Goal: Task Accomplishment & Management: Manage account settings

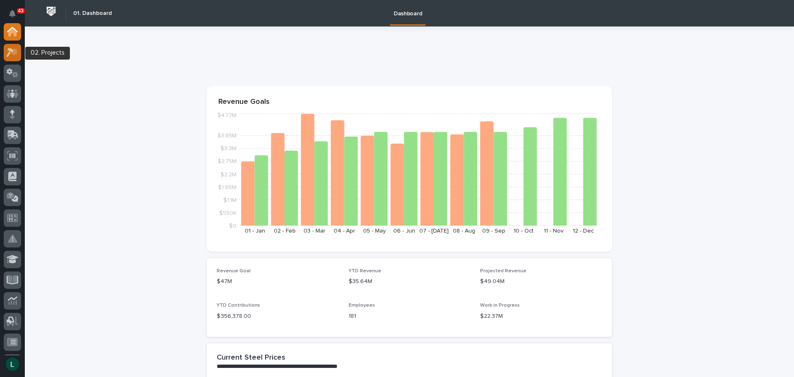
click at [15, 53] on icon at bounding box center [14, 51] width 7 height 8
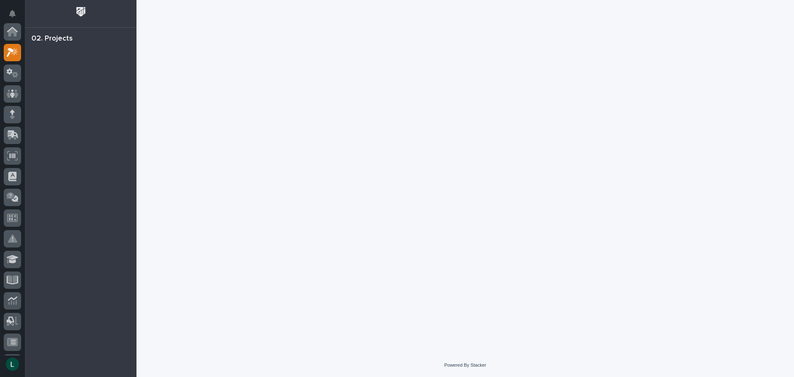
scroll to position [21, 0]
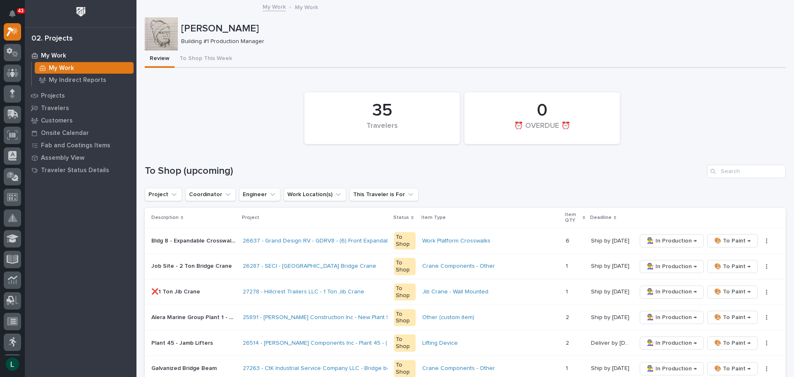
scroll to position [41, 0]
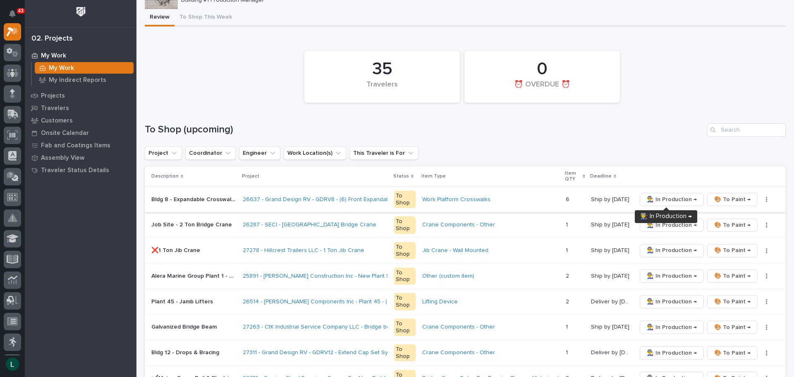
click at [665, 198] on span "👨‍🏭 In Production →" at bounding box center [672, 199] width 50 height 10
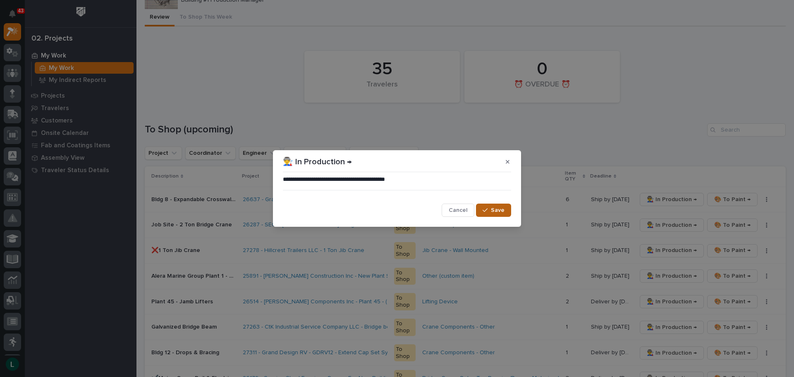
click at [500, 209] on span "Save" at bounding box center [498, 209] width 14 height 7
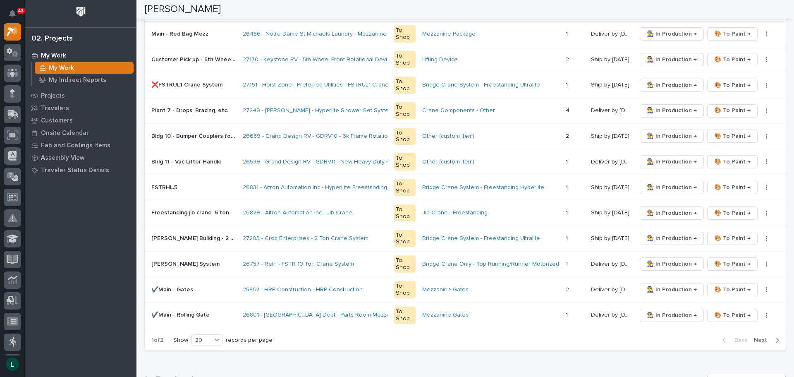
scroll to position [414, 0]
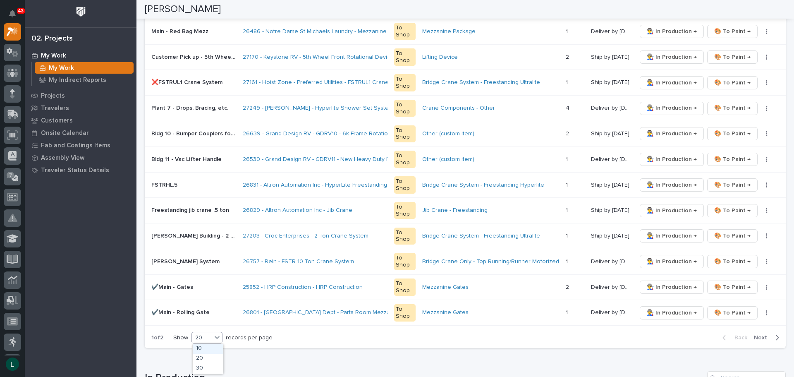
click at [206, 335] on div "20" at bounding box center [202, 337] width 20 height 9
click at [212, 366] on div "30" at bounding box center [208, 369] width 30 height 10
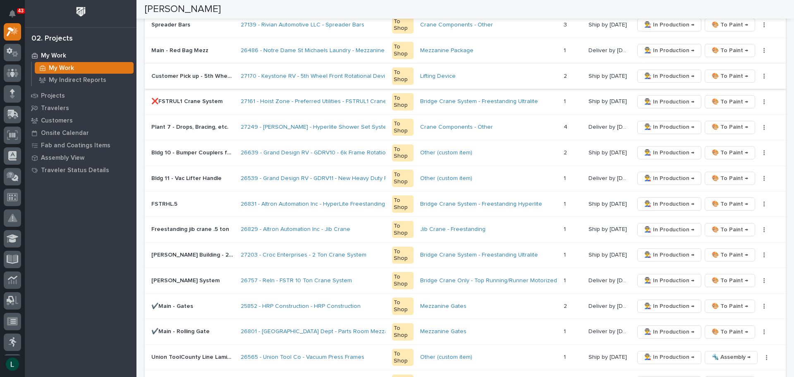
scroll to position [331, 0]
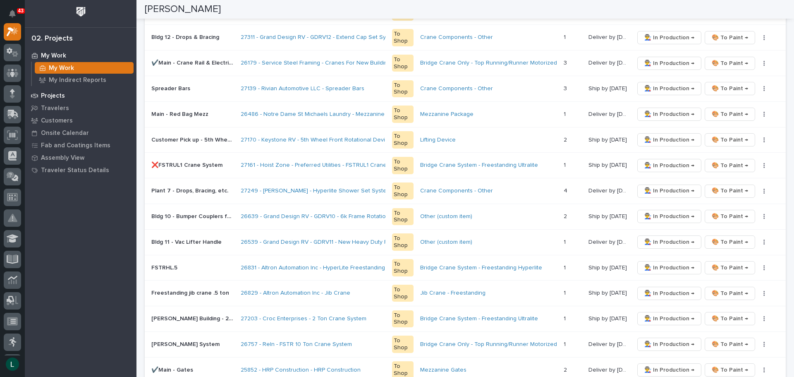
click at [53, 96] on p "Projects" at bounding box center [53, 95] width 24 height 7
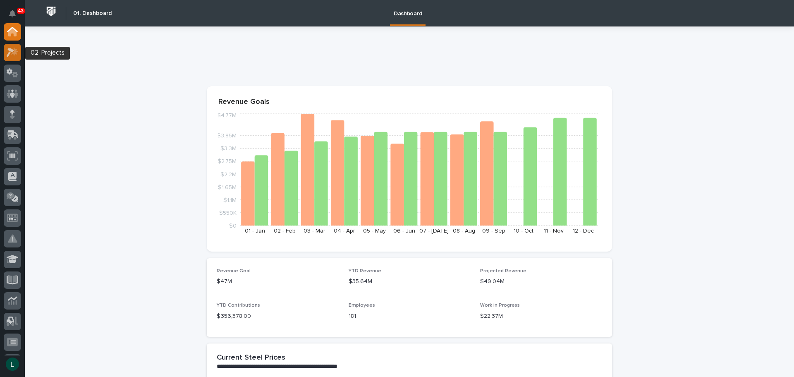
click at [16, 49] on icon at bounding box center [14, 51] width 7 height 8
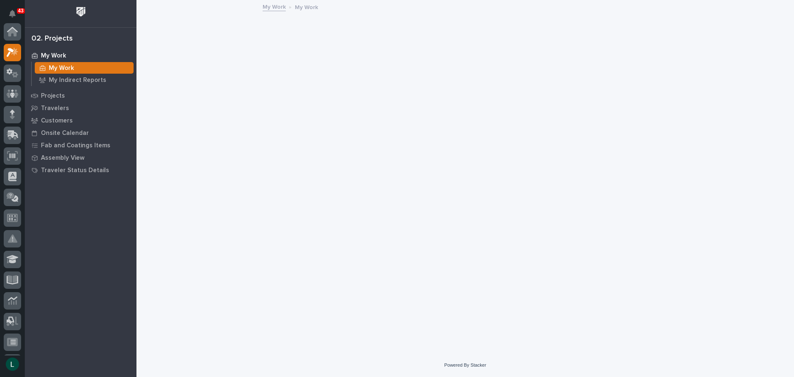
scroll to position [21, 0]
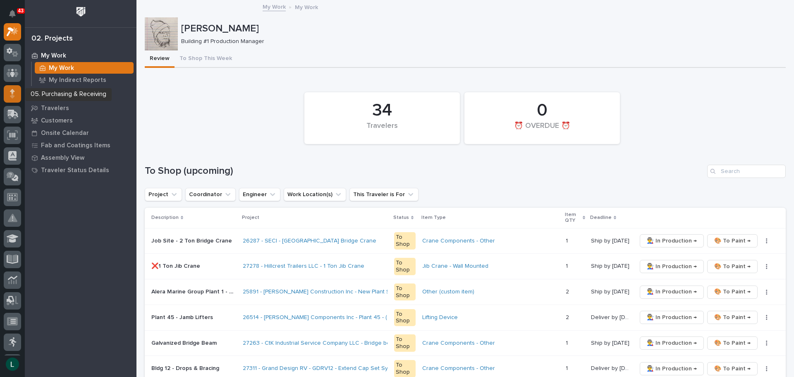
click at [15, 91] on div at bounding box center [12, 93] width 17 height 17
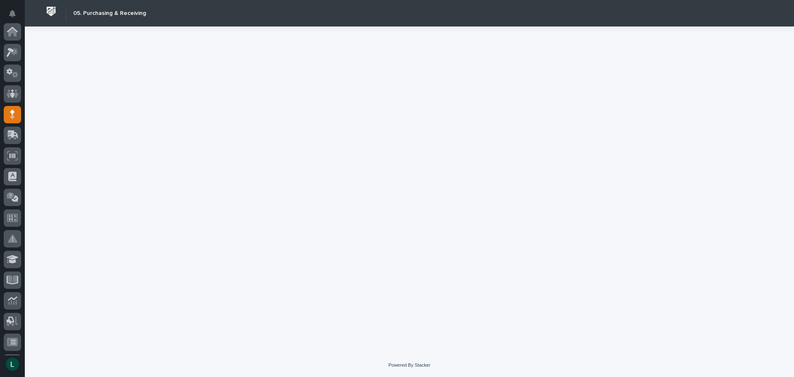
scroll to position [83, 0]
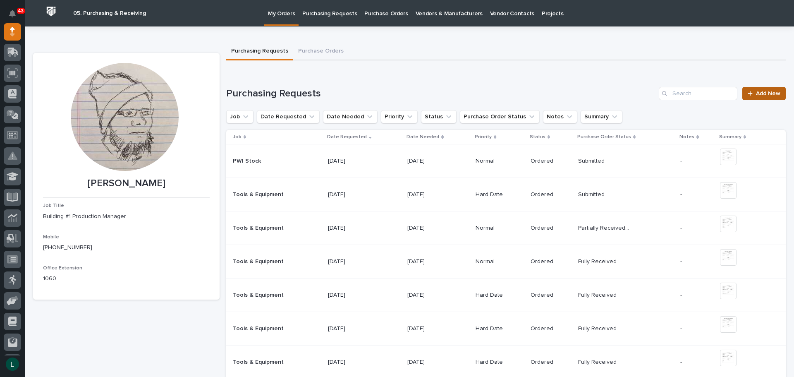
click at [756, 92] on span "Add New" at bounding box center [768, 94] width 24 height 6
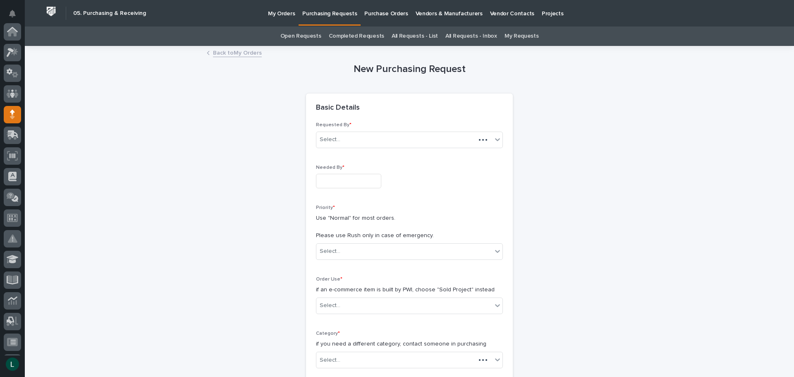
scroll to position [83, 0]
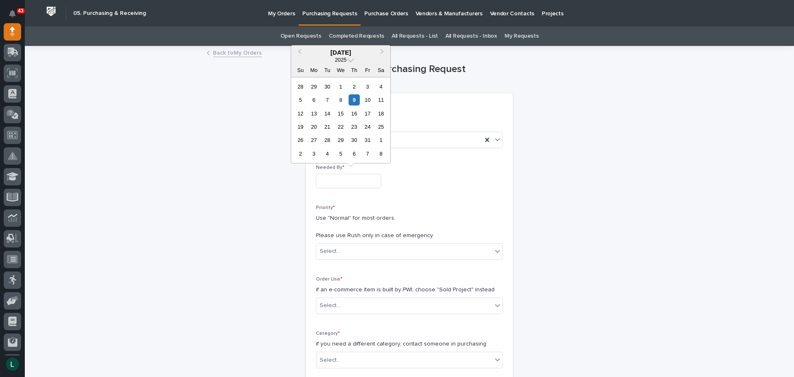
click at [353, 180] on input "text" at bounding box center [348, 181] width 65 height 14
click at [329, 113] on div "14" at bounding box center [327, 113] width 11 height 11
type input "**********"
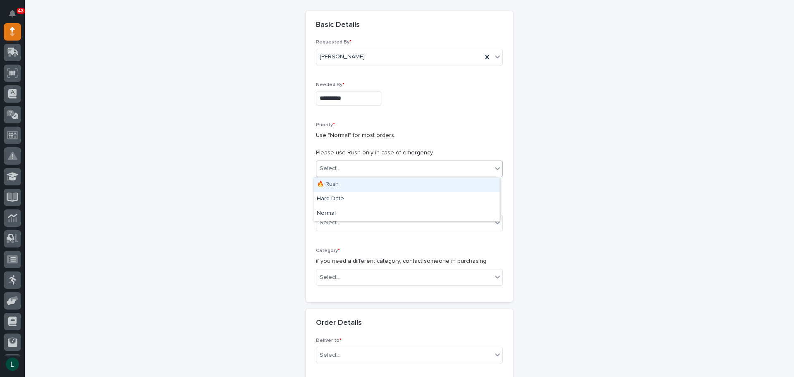
click at [404, 164] on div "Select..." at bounding box center [404, 169] width 176 height 14
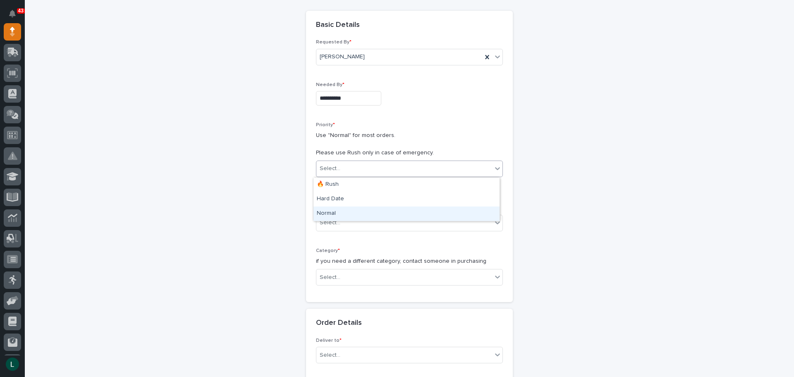
click at [391, 212] on div "Normal" at bounding box center [407, 213] width 186 height 14
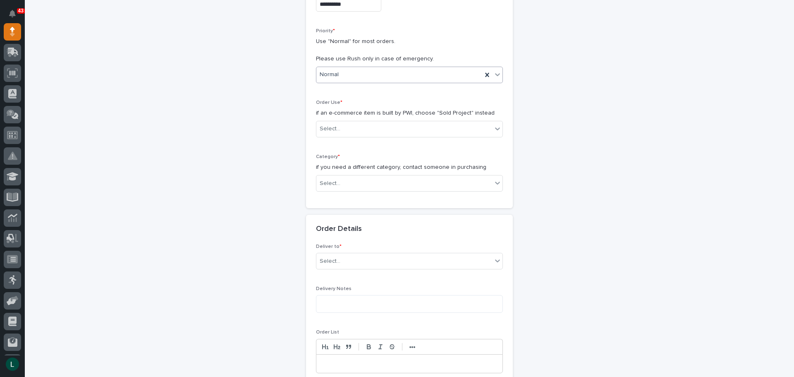
scroll to position [207, 0]
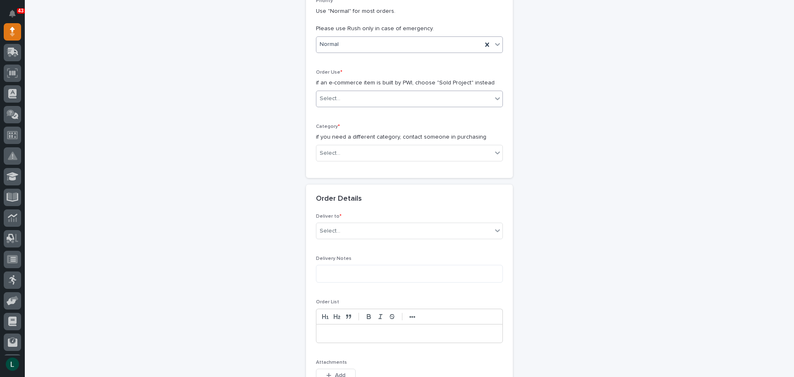
click at [374, 93] on div "Select..." at bounding box center [404, 99] width 176 height 14
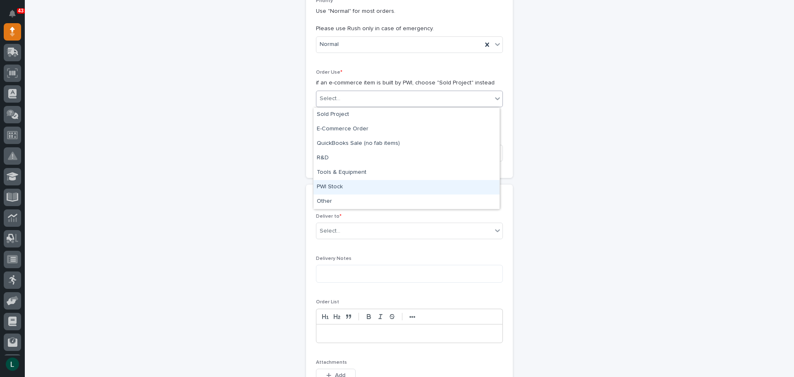
click at [384, 183] on div "PWI Stock" at bounding box center [407, 187] width 186 height 14
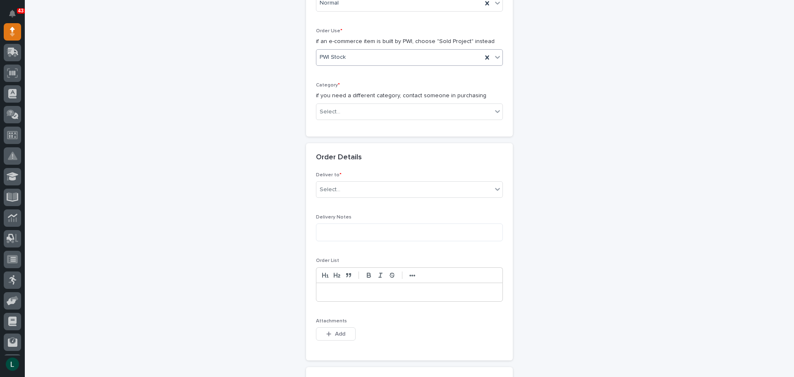
scroll to position [290, 0]
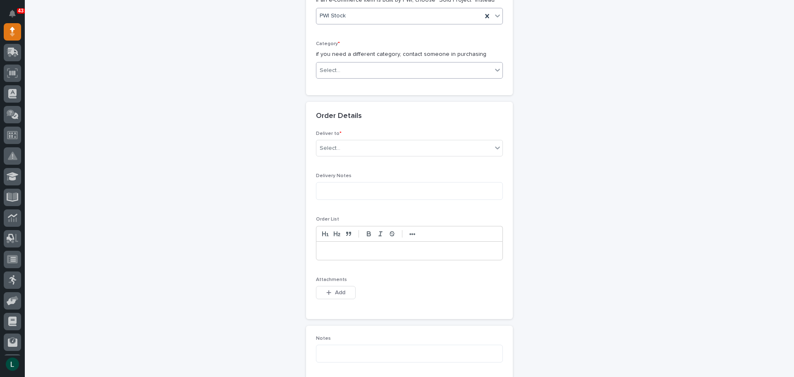
click at [376, 65] on div "Select..." at bounding box center [404, 71] width 176 height 14
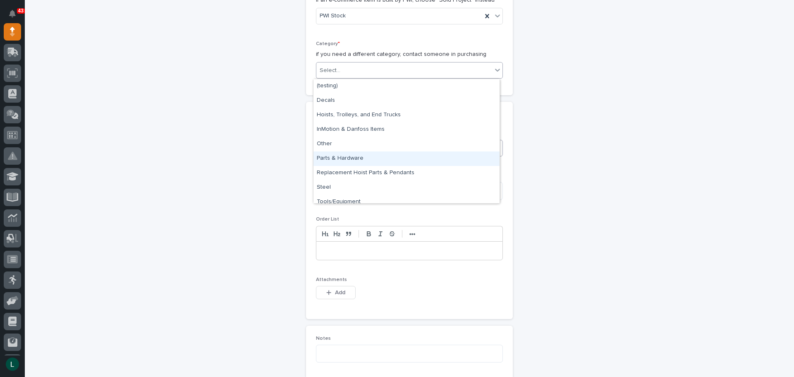
click at [377, 156] on div "Parts & Hardware" at bounding box center [407, 158] width 186 height 14
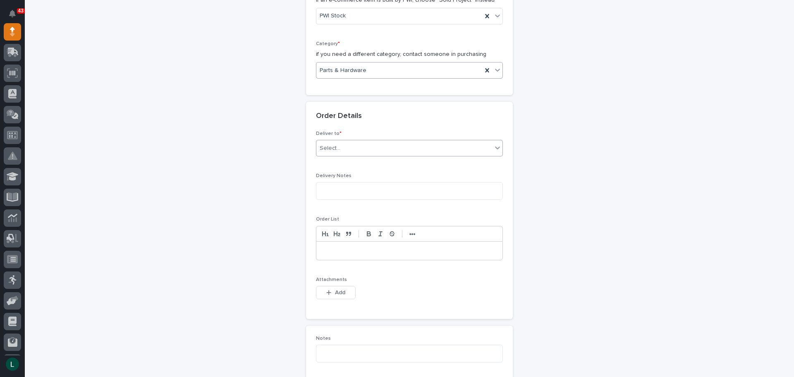
click at [376, 144] on div "Select..." at bounding box center [404, 148] width 176 height 14
click at [381, 158] on div "PWI" at bounding box center [407, 164] width 186 height 14
click at [386, 190] on textarea at bounding box center [409, 191] width 187 height 18
type textarea "********"
click at [378, 249] on p at bounding box center [410, 251] width 174 height 8
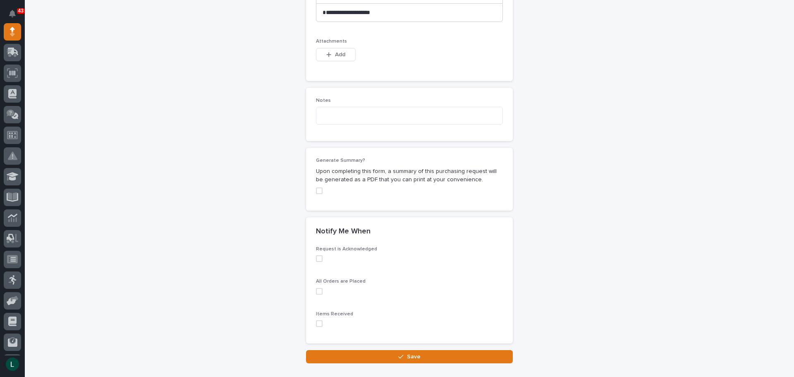
scroll to position [536, 0]
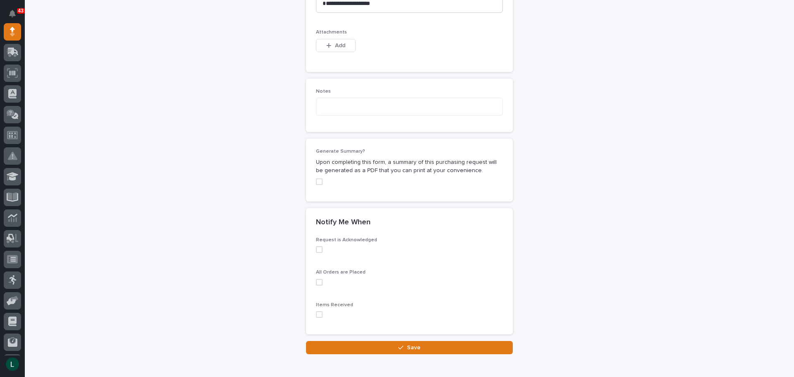
drag, startPoint x: 318, startPoint y: 250, endPoint x: 322, endPoint y: 261, distance: 12.2
click at [319, 250] on span at bounding box center [319, 249] width 7 height 7
click at [316, 282] on span at bounding box center [319, 282] width 7 height 7
click at [316, 312] on span at bounding box center [319, 314] width 7 height 7
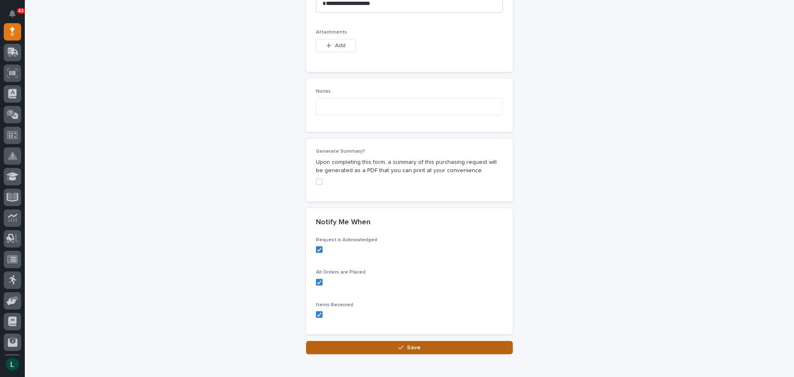
click at [412, 345] on span "Save" at bounding box center [414, 347] width 14 height 7
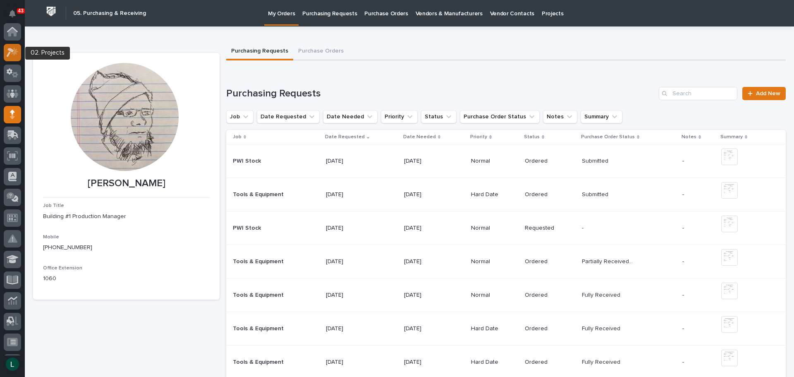
click at [14, 48] on icon at bounding box center [14, 51] width 7 height 8
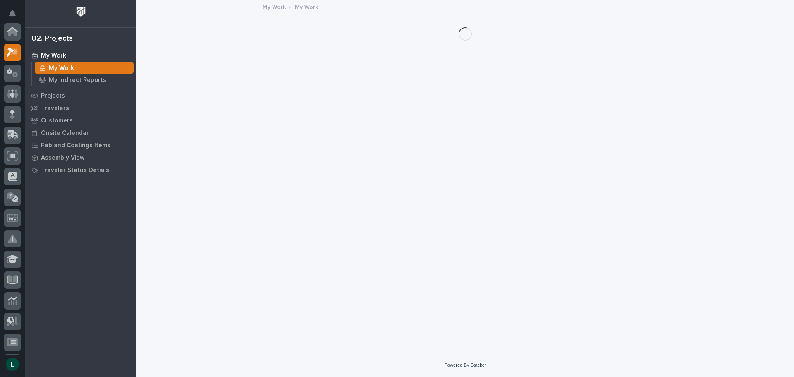
scroll to position [21, 0]
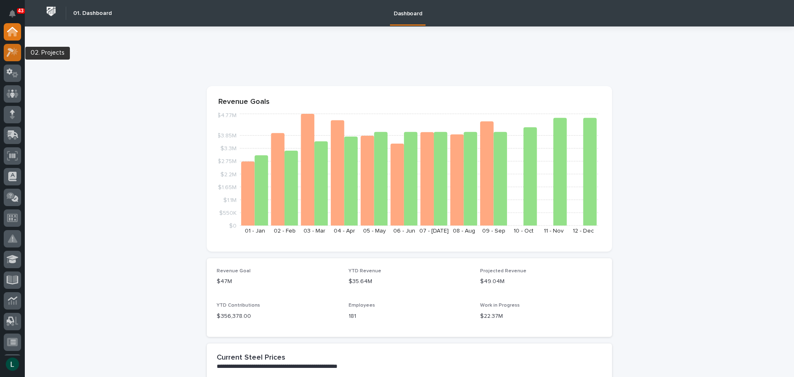
click at [13, 50] on icon at bounding box center [10, 52] width 7 height 9
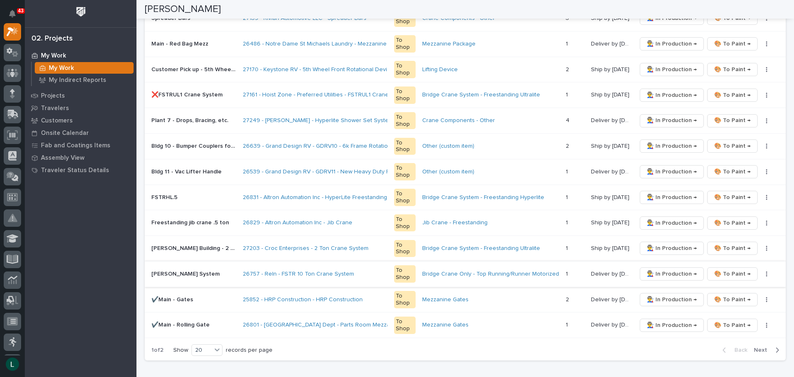
scroll to position [455, 0]
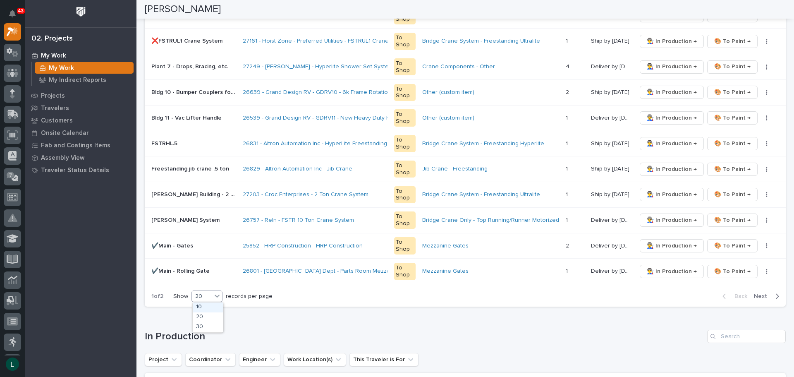
click at [213, 294] on div at bounding box center [217, 296] width 10 height 10
click at [212, 325] on div "30" at bounding box center [208, 327] width 30 height 10
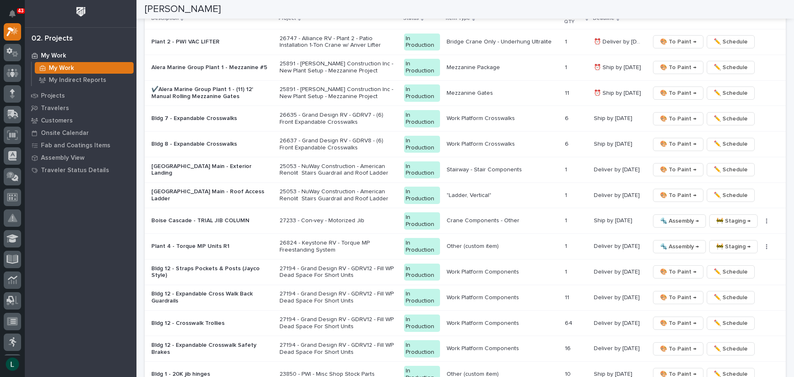
scroll to position [1075, 0]
click at [667, 245] on span "🔩 Assembly →" at bounding box center [679, 246] width 39 height 10
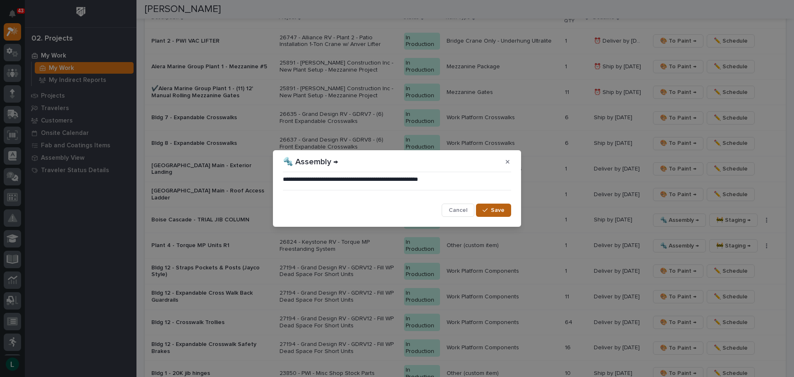
click at [489, 210] on div "button" at bounding box center [487, 210] width 8 height 6
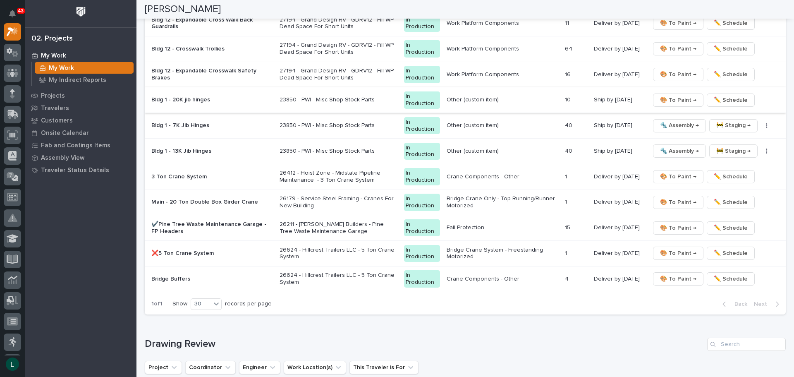
scroll to position [1324, 0]
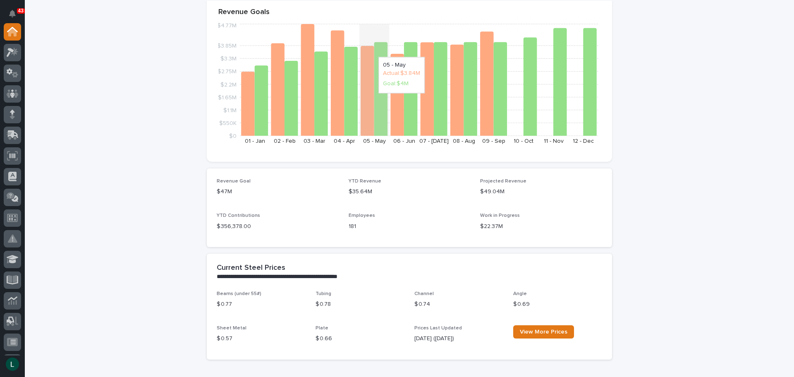
scroll to position [124, 0]
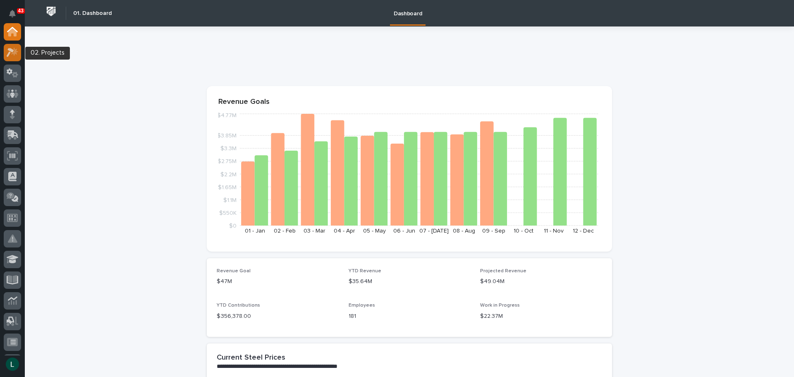
click at [15, 53] on icon at bounding box center [14, 51] width 7 height 8
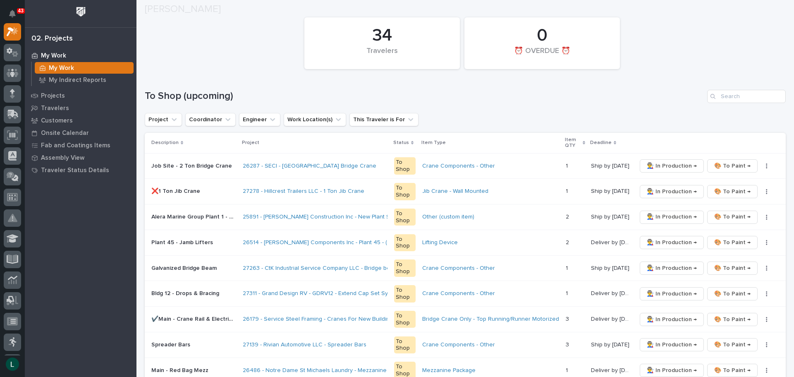
scroll to position [83, 0]
